Goal: Information Seeking & Learning: Learn about a topic

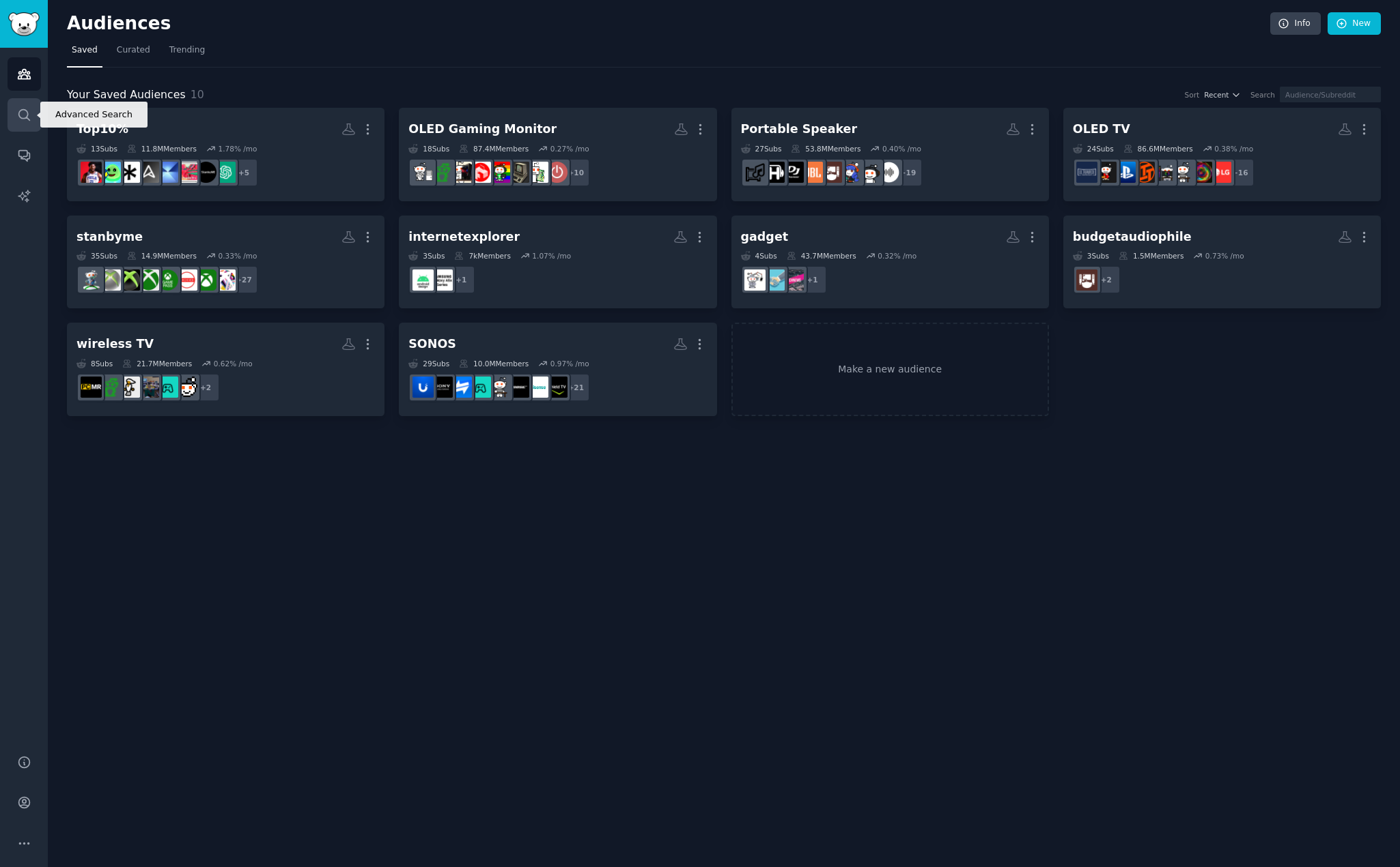
click at [25, 117] on icon "Sidebar" at bounding box center [24, 115] width 14 height 14
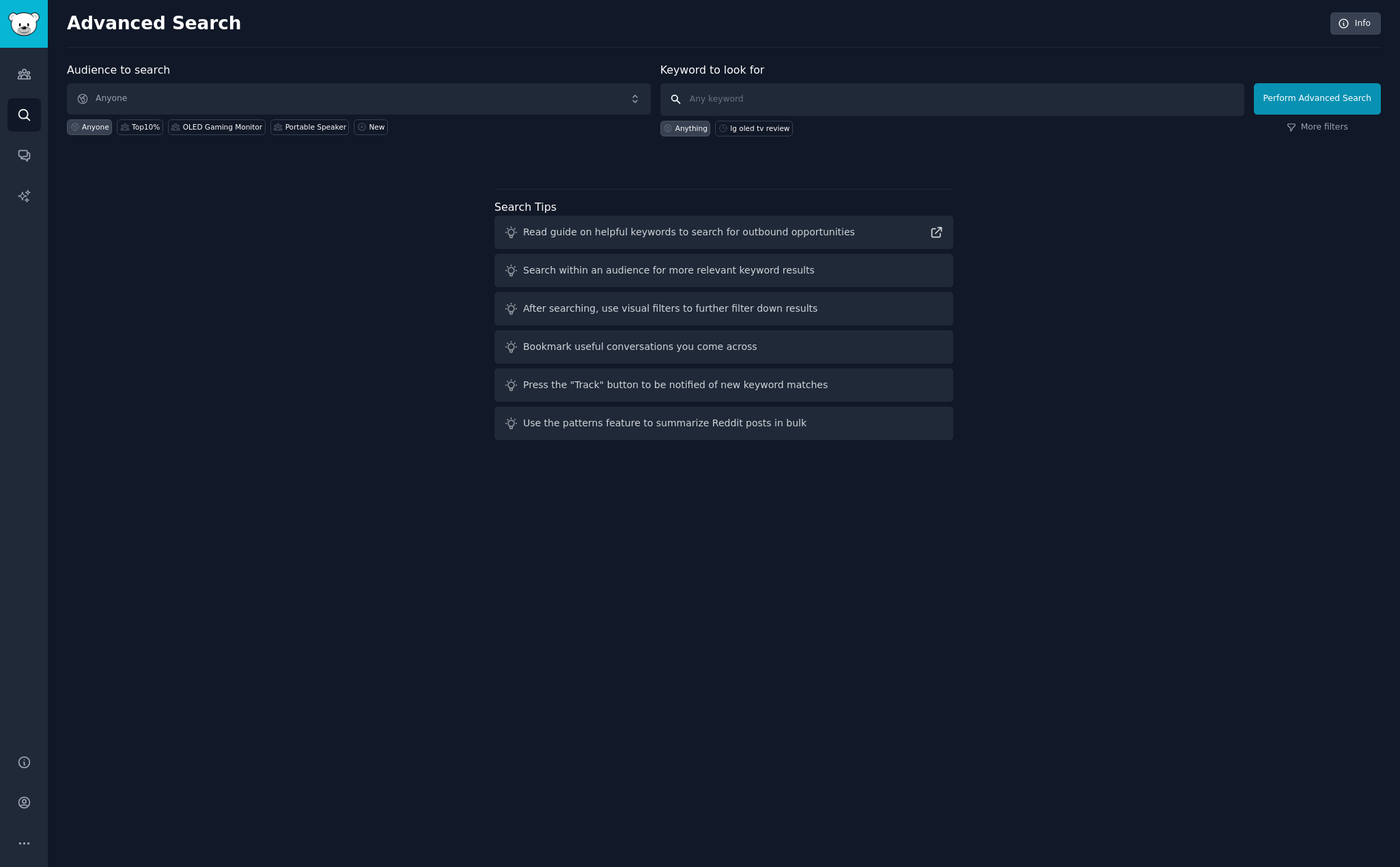
click at [826, 104] on input "text" at bounding box center [952, 100] width 584 height 33
paste input "lg gaming portal"
type input "lg gaming portal"
click button "Perform Advanced Search" at bounding box center [1317, 99] width 127 height 31
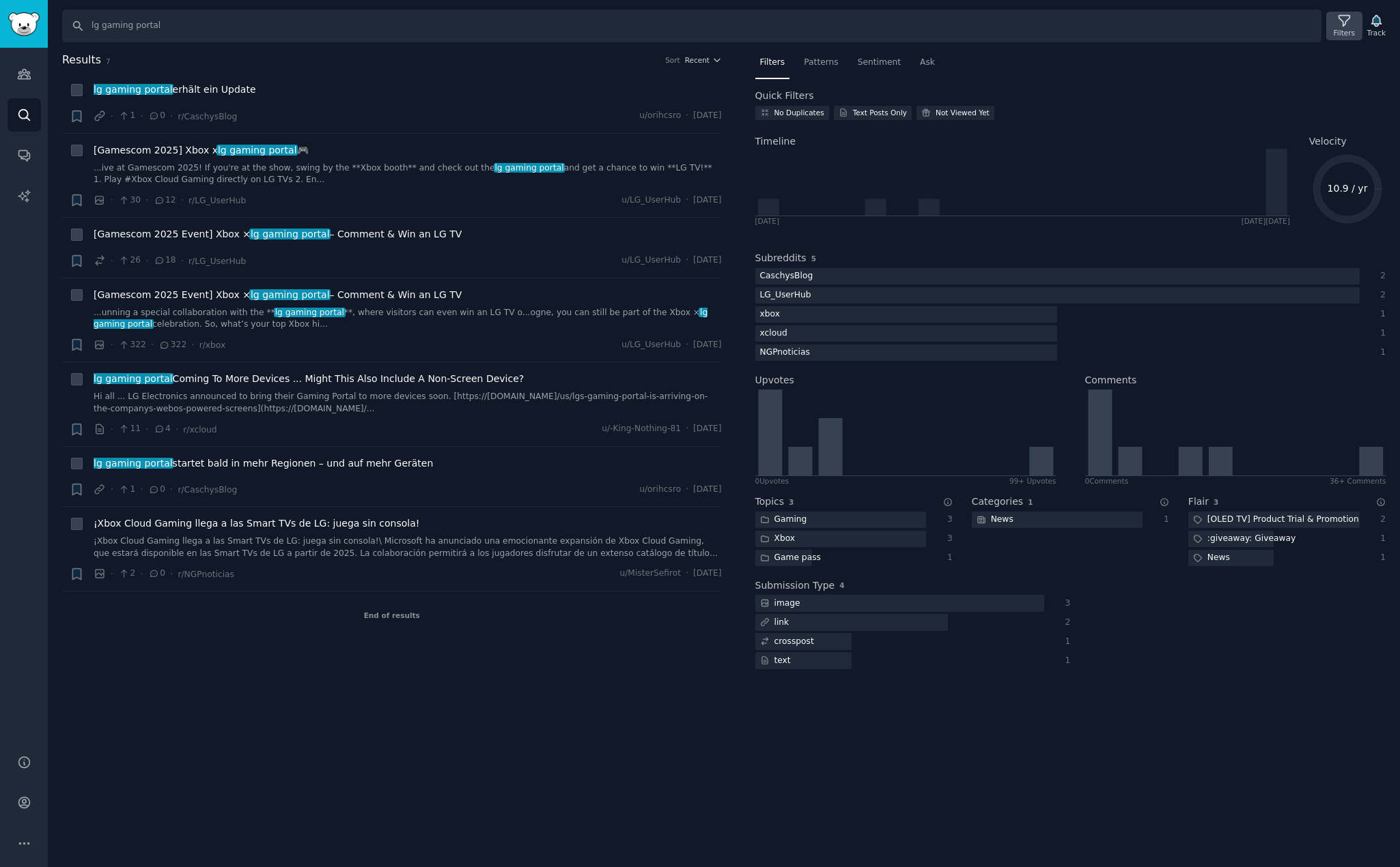
click at [1346, 23] on icon at bounding box center [1343, 21] width 11 height 11
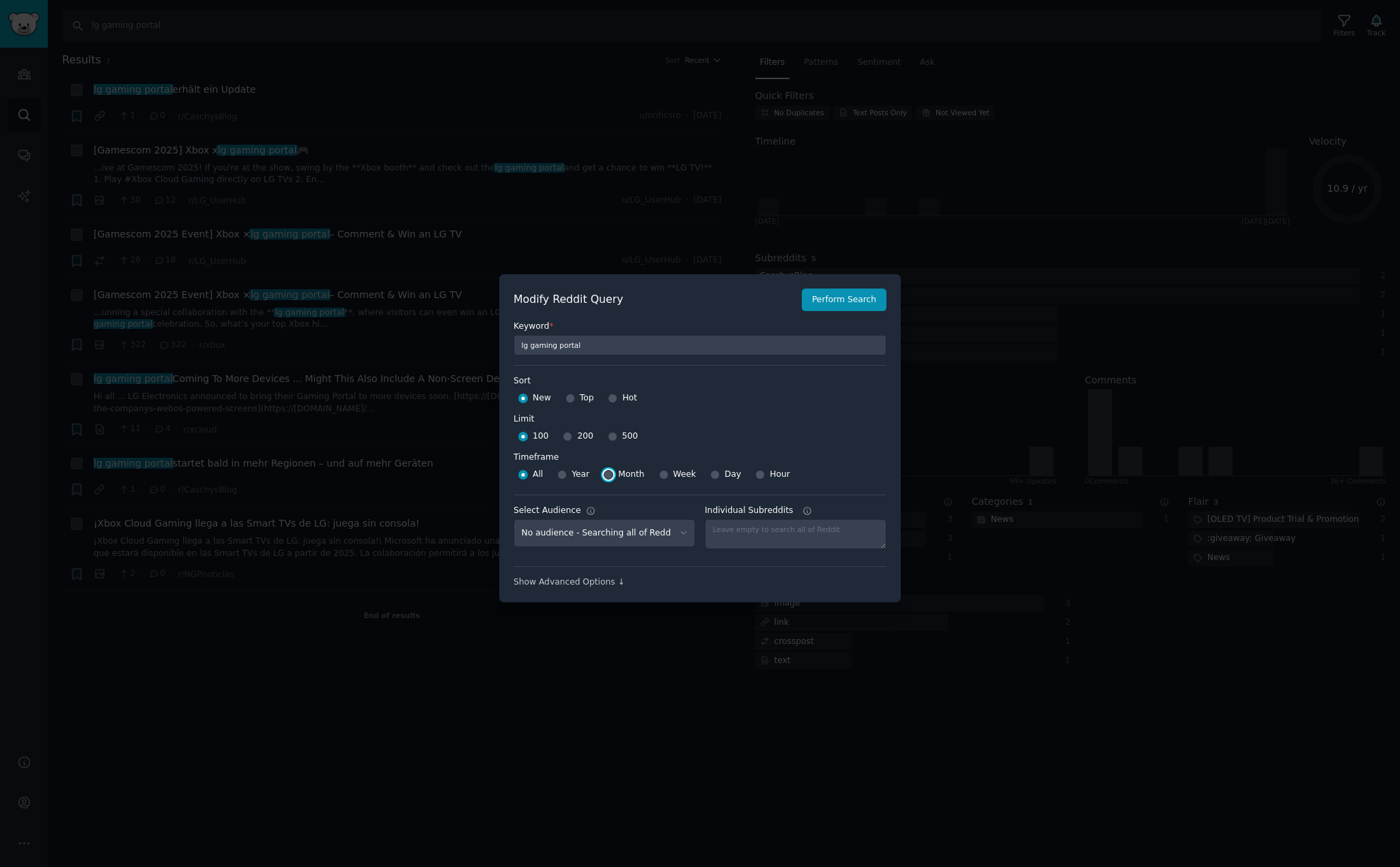
click at [606, 470] on input "Month" at bounding box center [608, 475] width 10 height 10
radio input "true"
click at [607, 433] on input "500" at bounding box center [612, 437] width 10 height 10
radio input "true"
click at [853, 306] on button "Perform Search" at bounding box center [843, 300] width 84 height 23
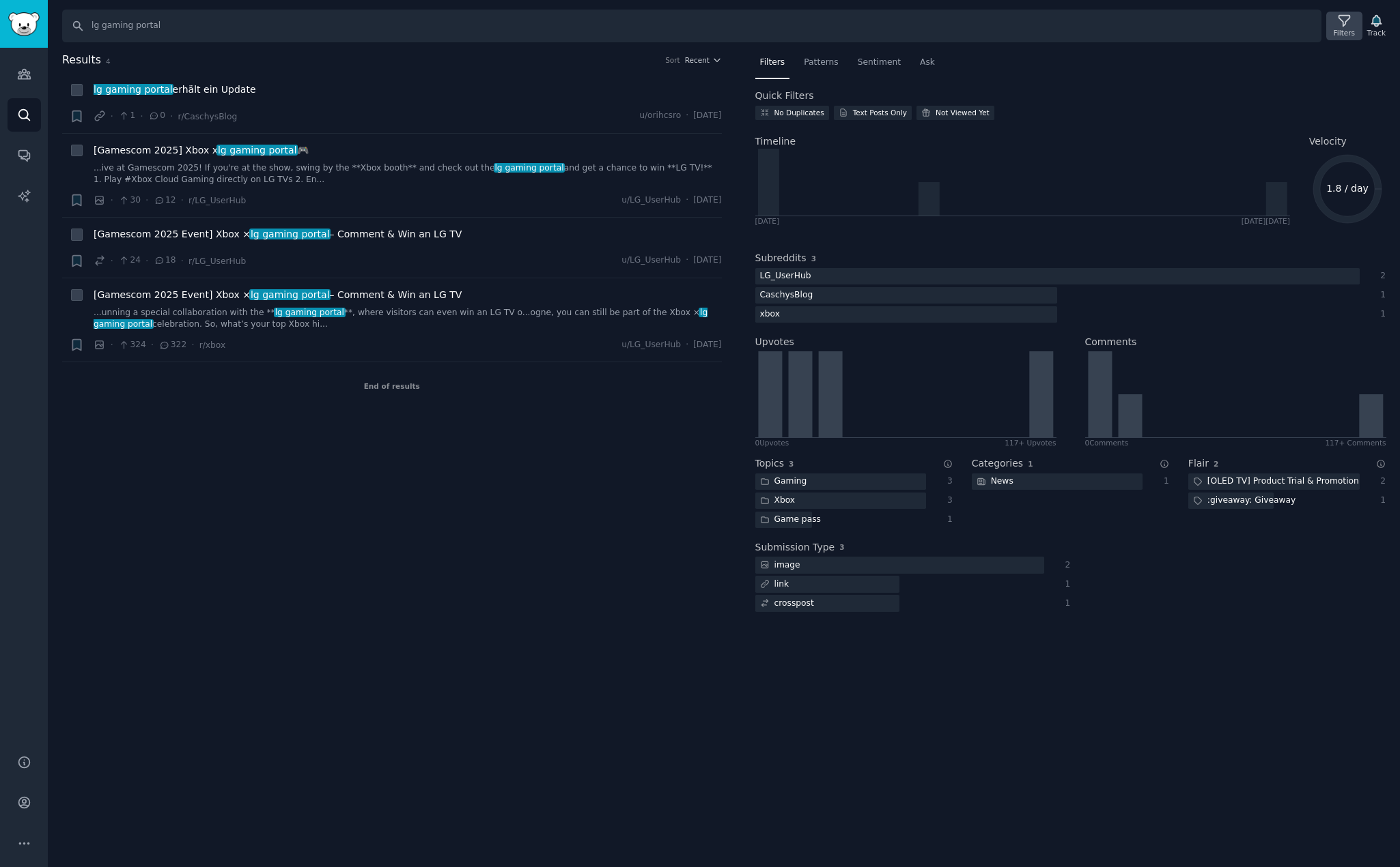
click at [1342, 30] on div "Filters" at bounding box center [1343, 32] width 21 height 10
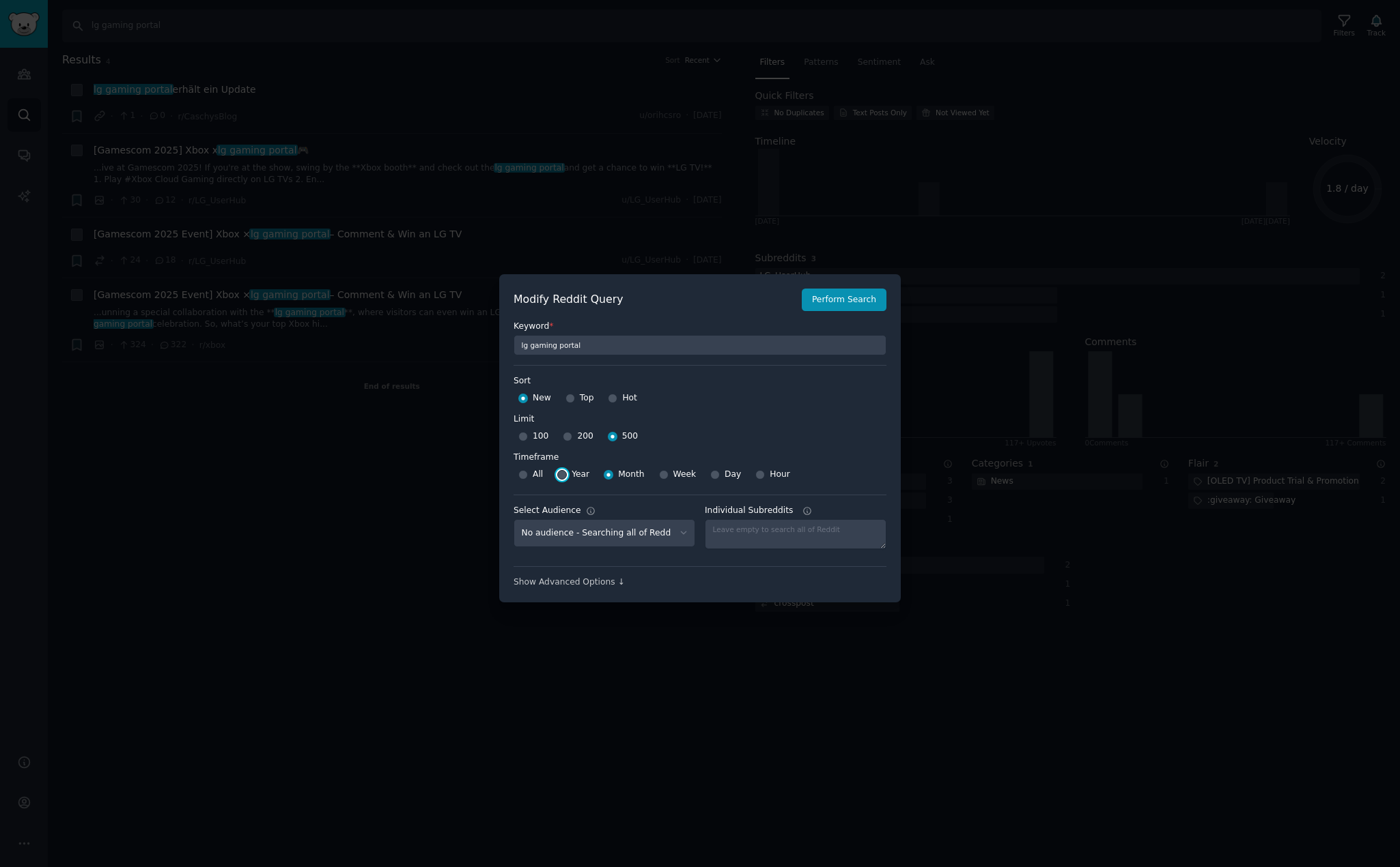
click at [557, 474] on input "Year" at bounding box center [561, 475] width 10 height 10
radio input "true"
click at [845, 307] on button "Perform Search" at bounding box center [843, 300] width 84 height 23
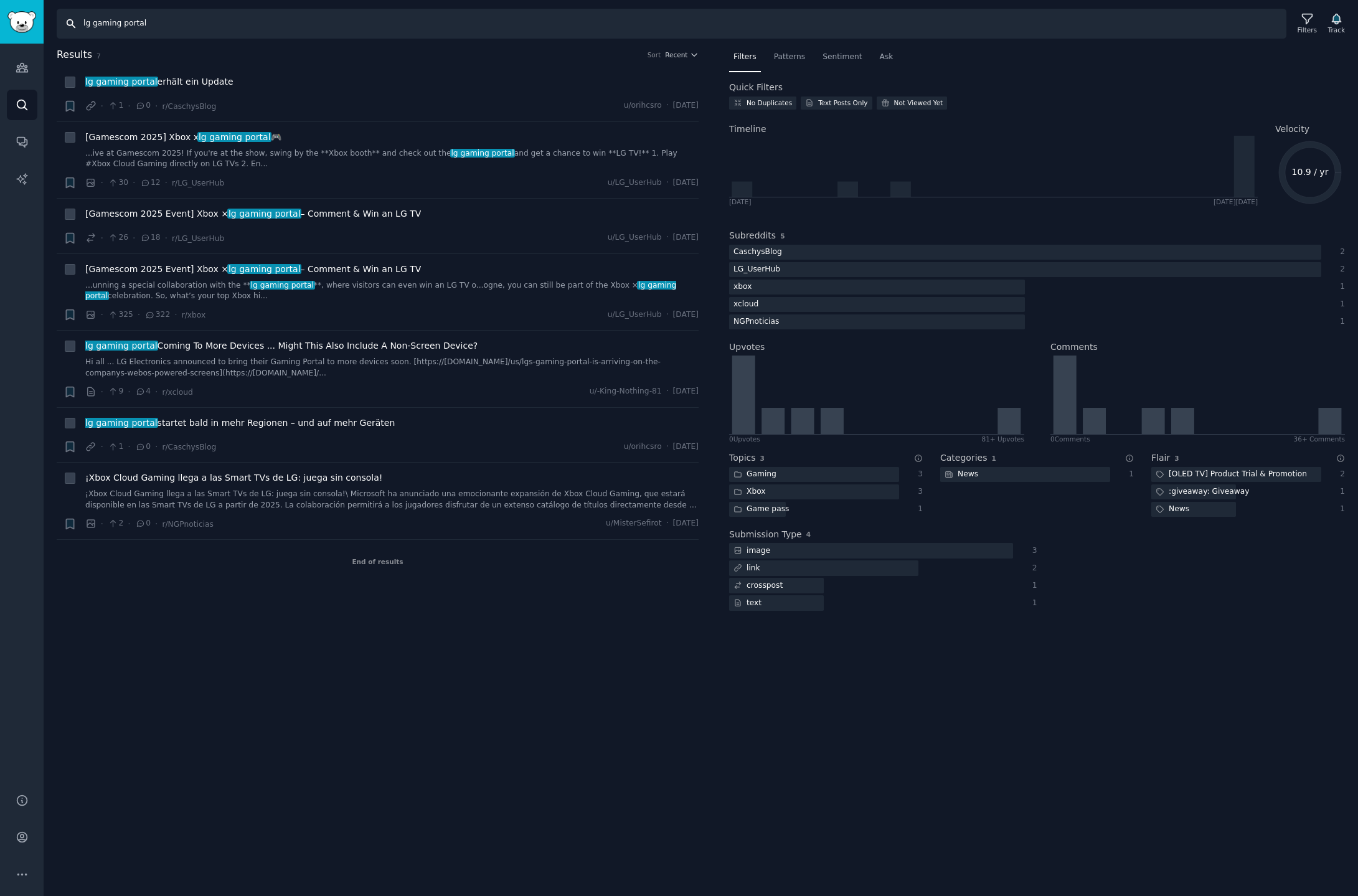
drag, startPoint x: 260, startPoint y: 25, endPoint x: 0, endPoint y: -44, distance: 269.0
click at [0, 0] on html "Audiences Search Conversations AI Reports Help Account More Search lg gaming po…" at bounding box center [679, 448] width 1358 height 896
paste input "site: [DOMAIN_NAME]"
drag, startPoint x: 335, startPoint y: 26, endPoint x: 0, endPoint y: -4, distance: 336.3
click at [0, 0] on html "Audiences Search Conversations AI Reports Help Account More Search site: [DOMAI…" at bounding box center [679, 448] width 1358 height 896
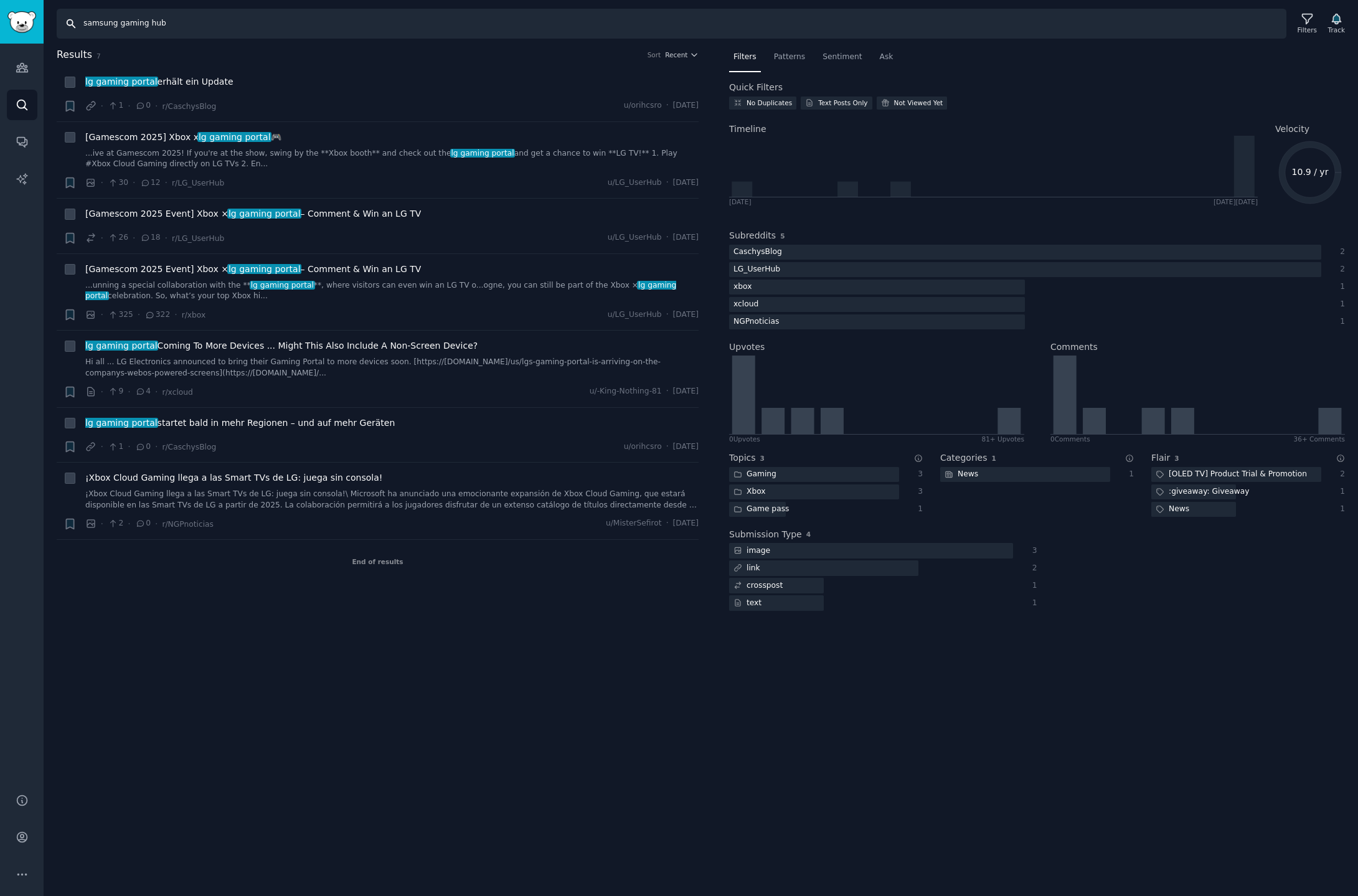
type input "samsung gaming hub"
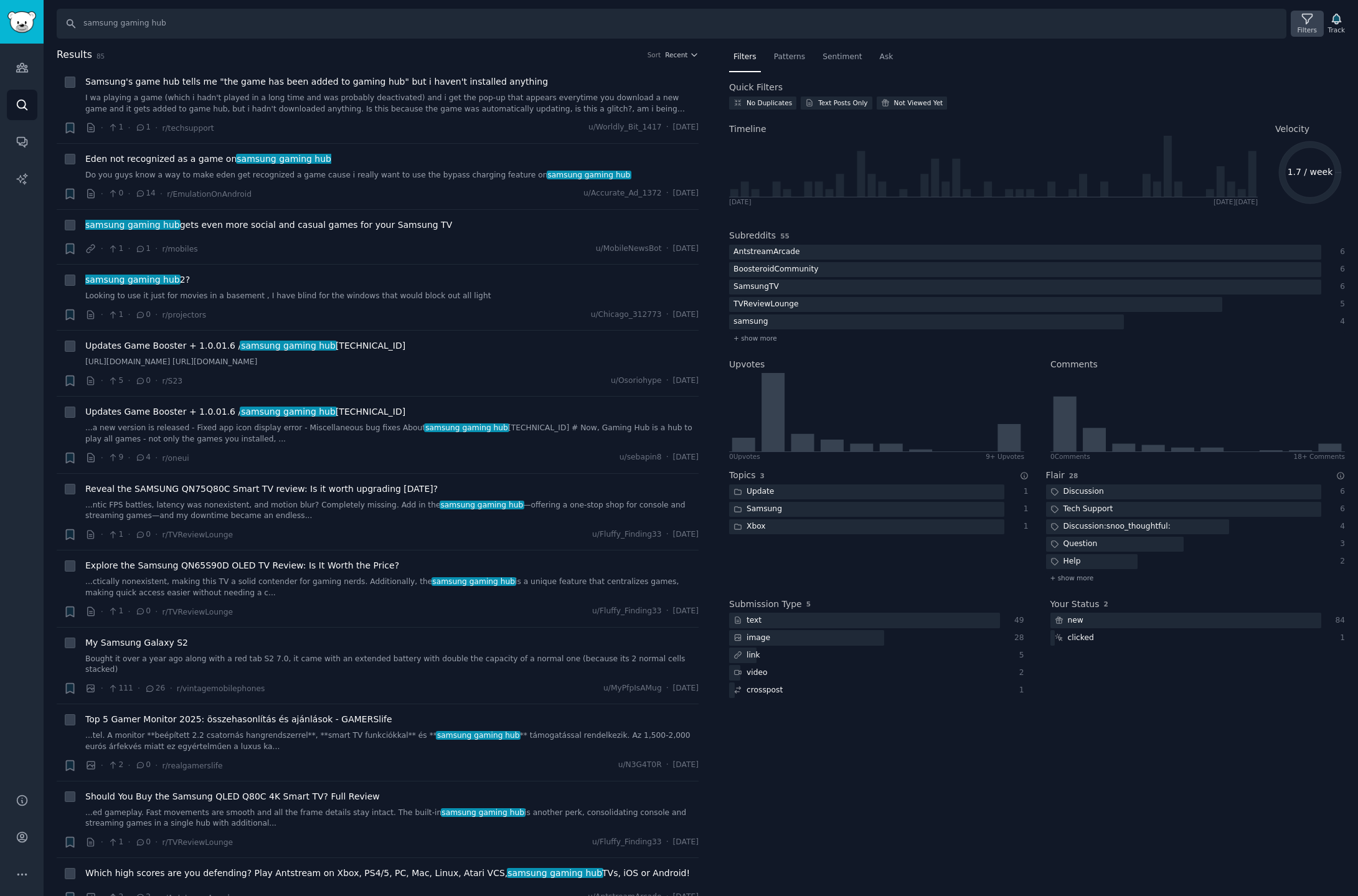
click at [1276, 30] on div "Filters" at bounding box center [1307, 29] width 19 height 9
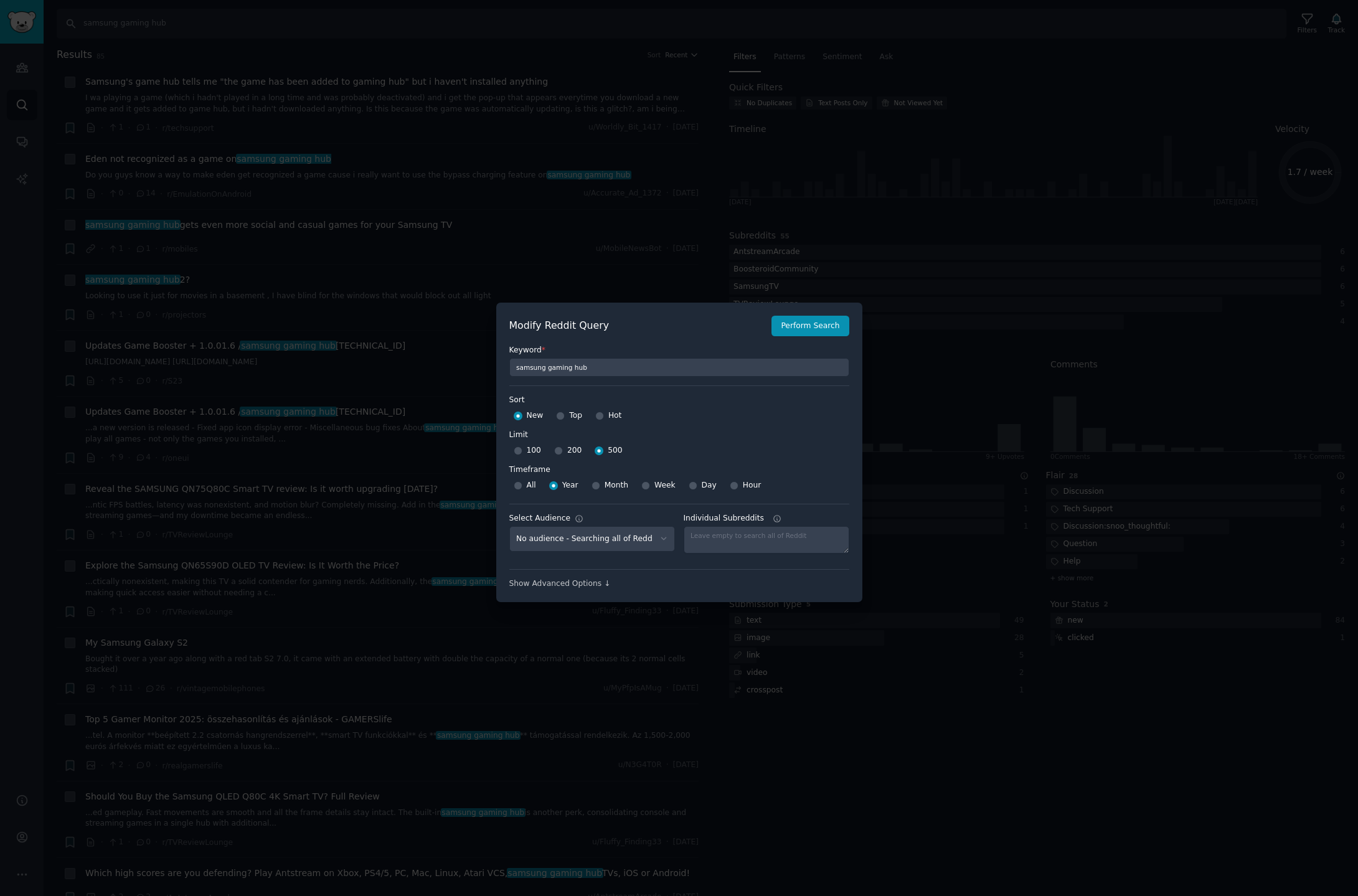
click at [605, 484] on span "Month" at bounding box center [617, 486] width 24 height 11
click at [600, 484] on input "Month" at bounding box center [595, 486] width 9 height 9
radio input "true"
click at [808, 331] on button "Perform Search" at bounding box center [810, 326] width 77 height 21
